Goal: Information Seeking & Learning: Learn about a topic

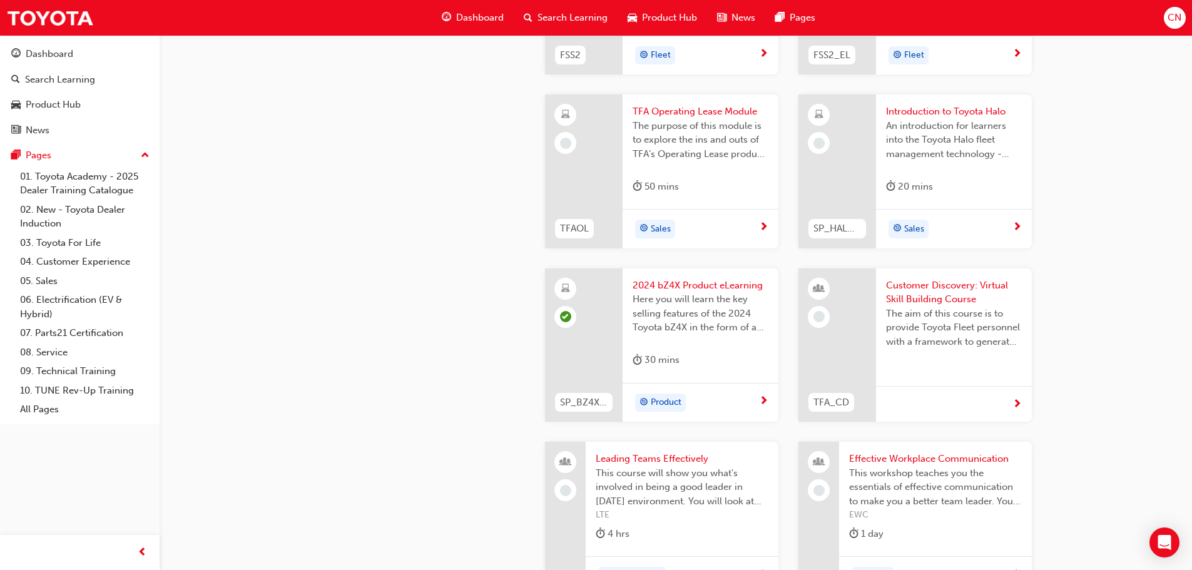
scroll to position [2254, 0]
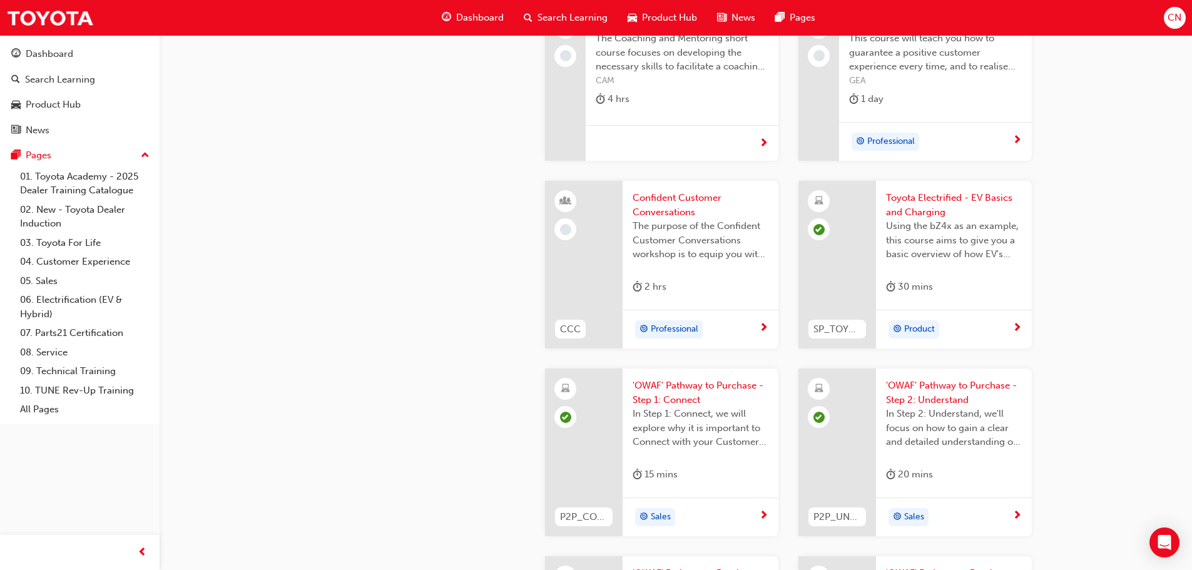
scroll to position [2880, 0]
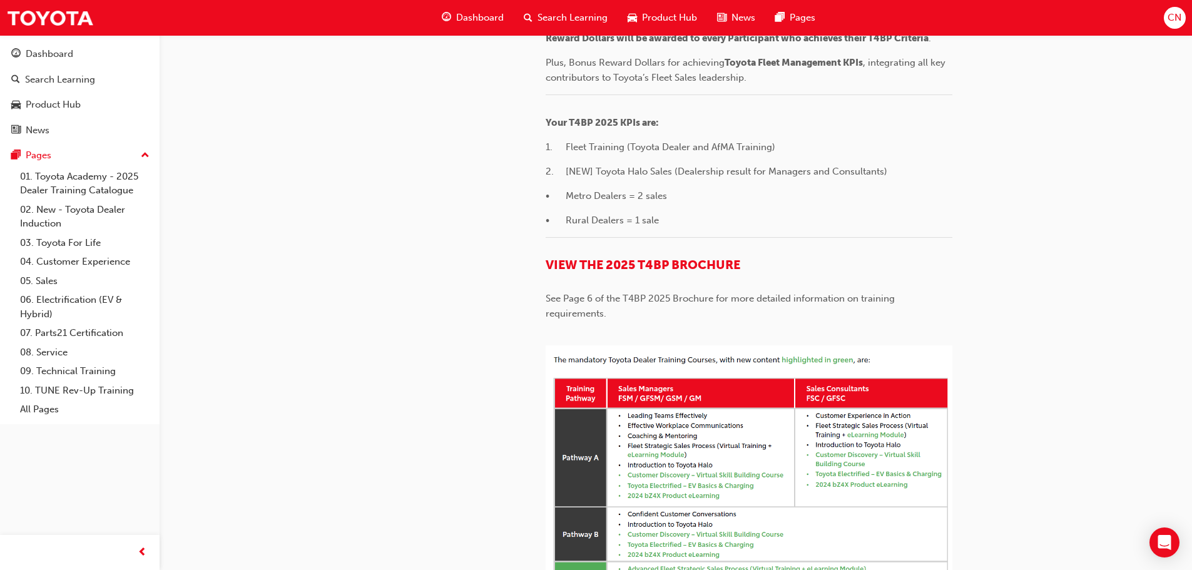
scroll to position [815, 0]
